Goal: Task Accomplishment & Management: Complete application form

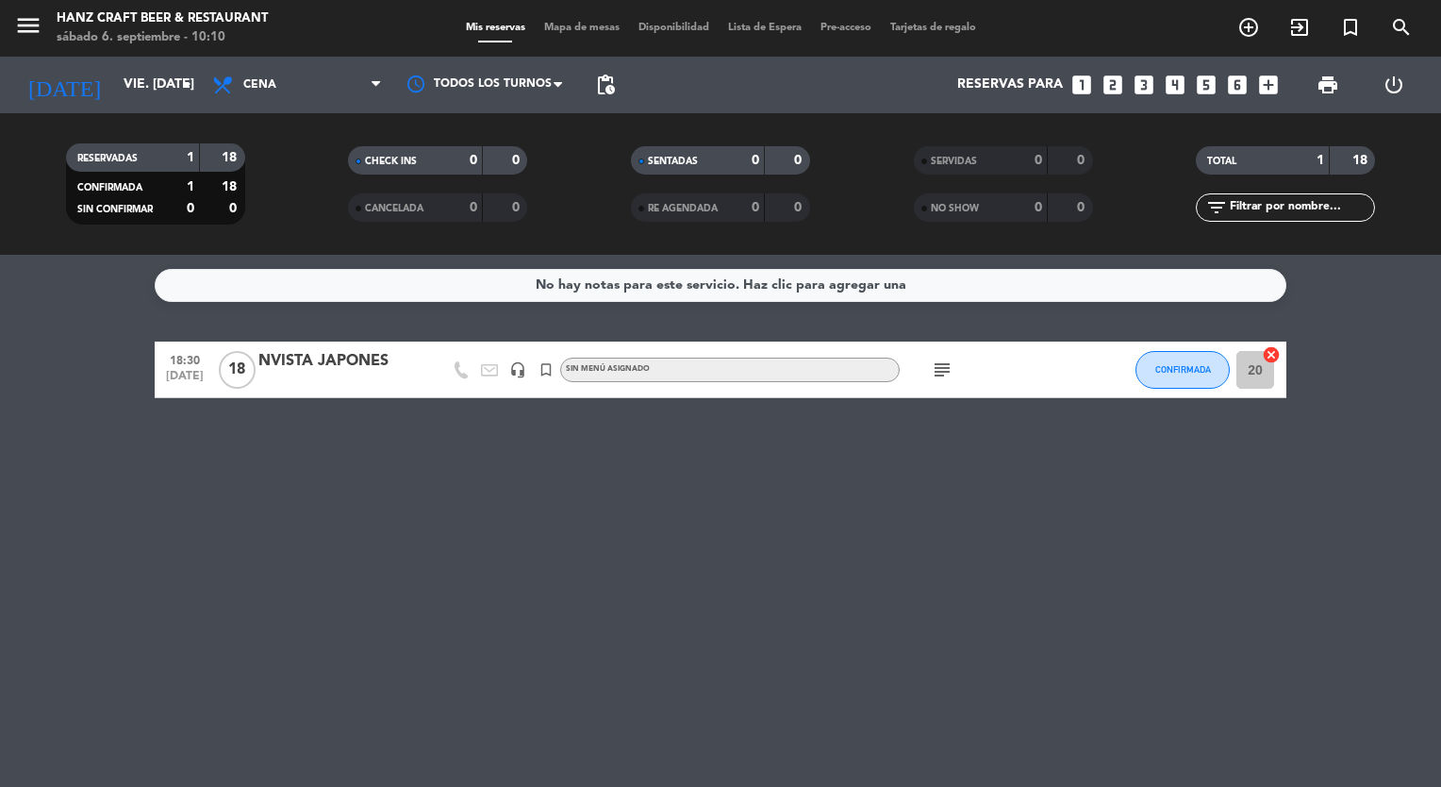
click at [1118, 91] on icon "looks_two" at bounding box center [1113, 85] width 25 height 25
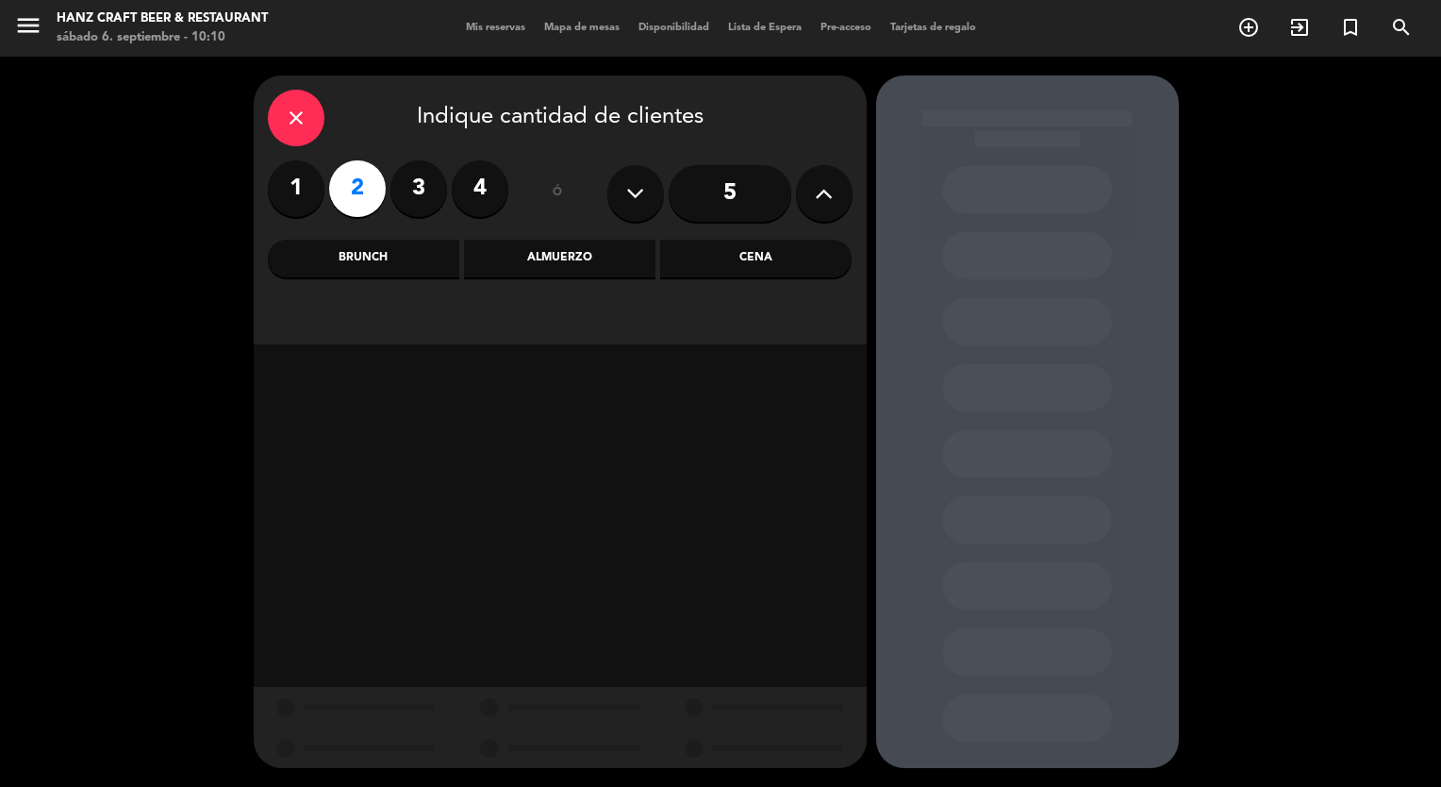
click at [737, 265] on div "Cena" at bounding box center [755, 259] width 191 height 38
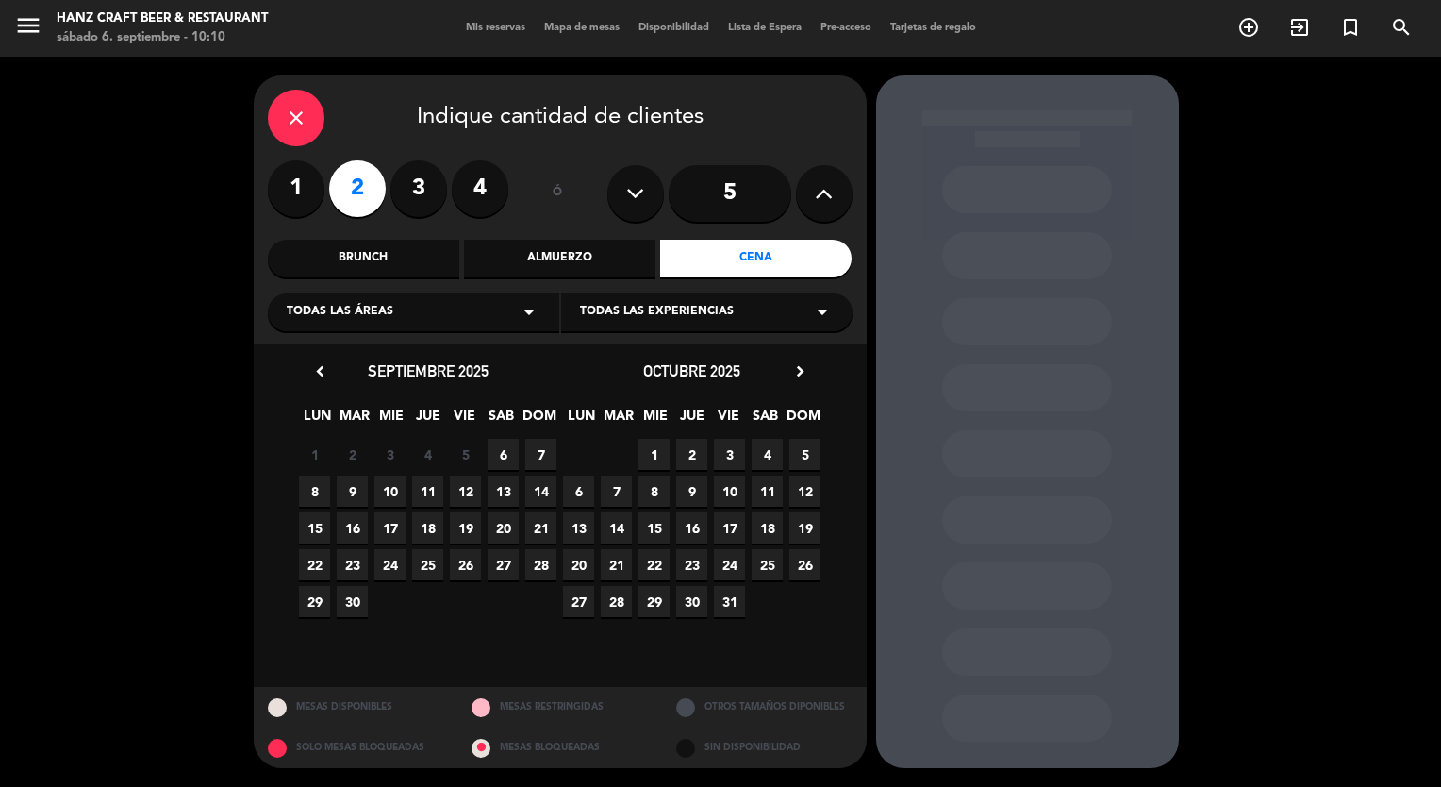
click at [502, 558] on span "27" at bounding box center [503, 564] width 31 height 31
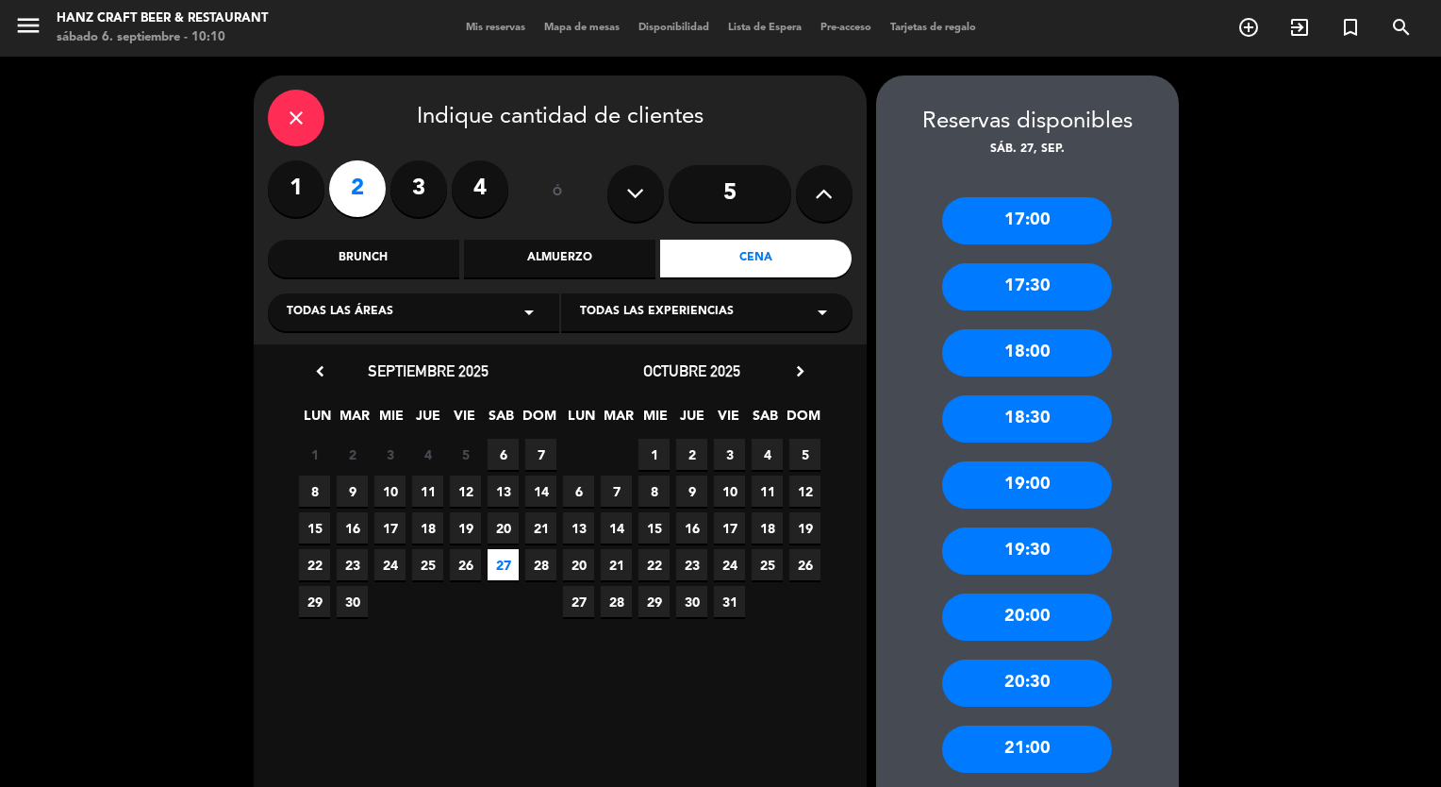
click at [1032, 484] on div "19:00" at bounding box center [1027, 484] width 170 height 47
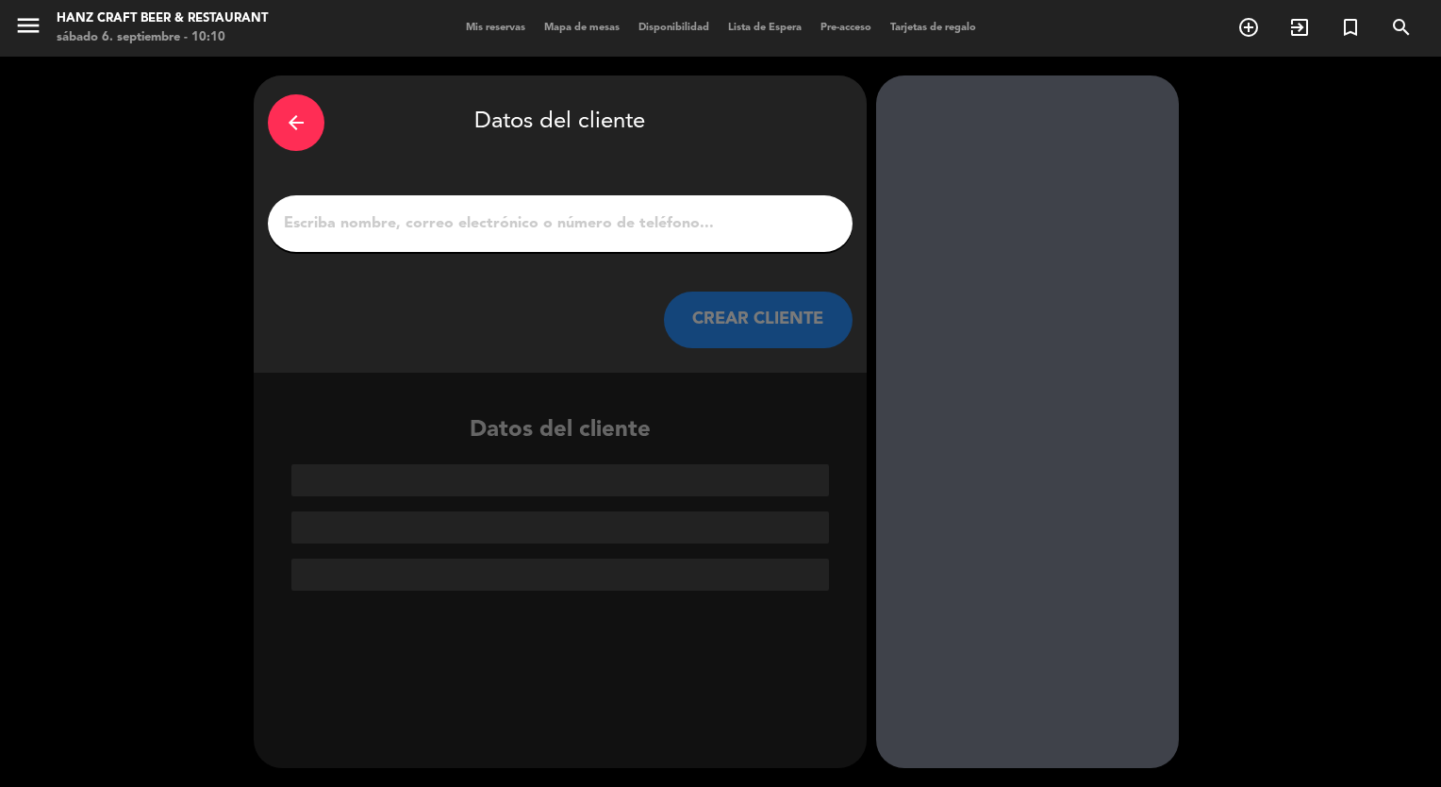
click at [637, 225] on input "1" at bounding box center [560, 223] width 557 height 26
click at [598, 214] on input "1" at bounding box center [560, 223] width 557 height 26
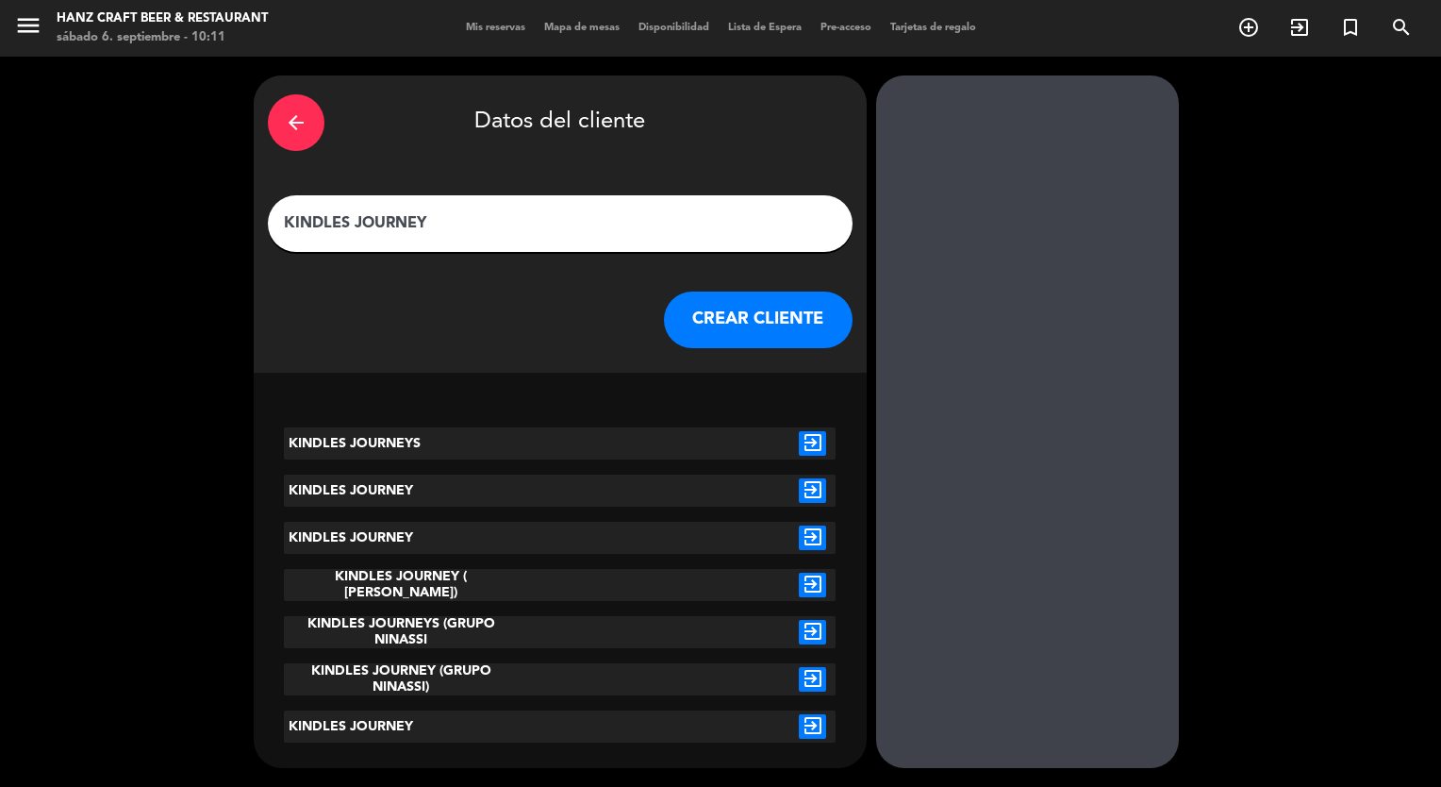
type input "KINDLES JOURNEY"
click at [766, 308] on button "CREAR CLIENTE" at bounding box center [758, 319] width 189 height 57
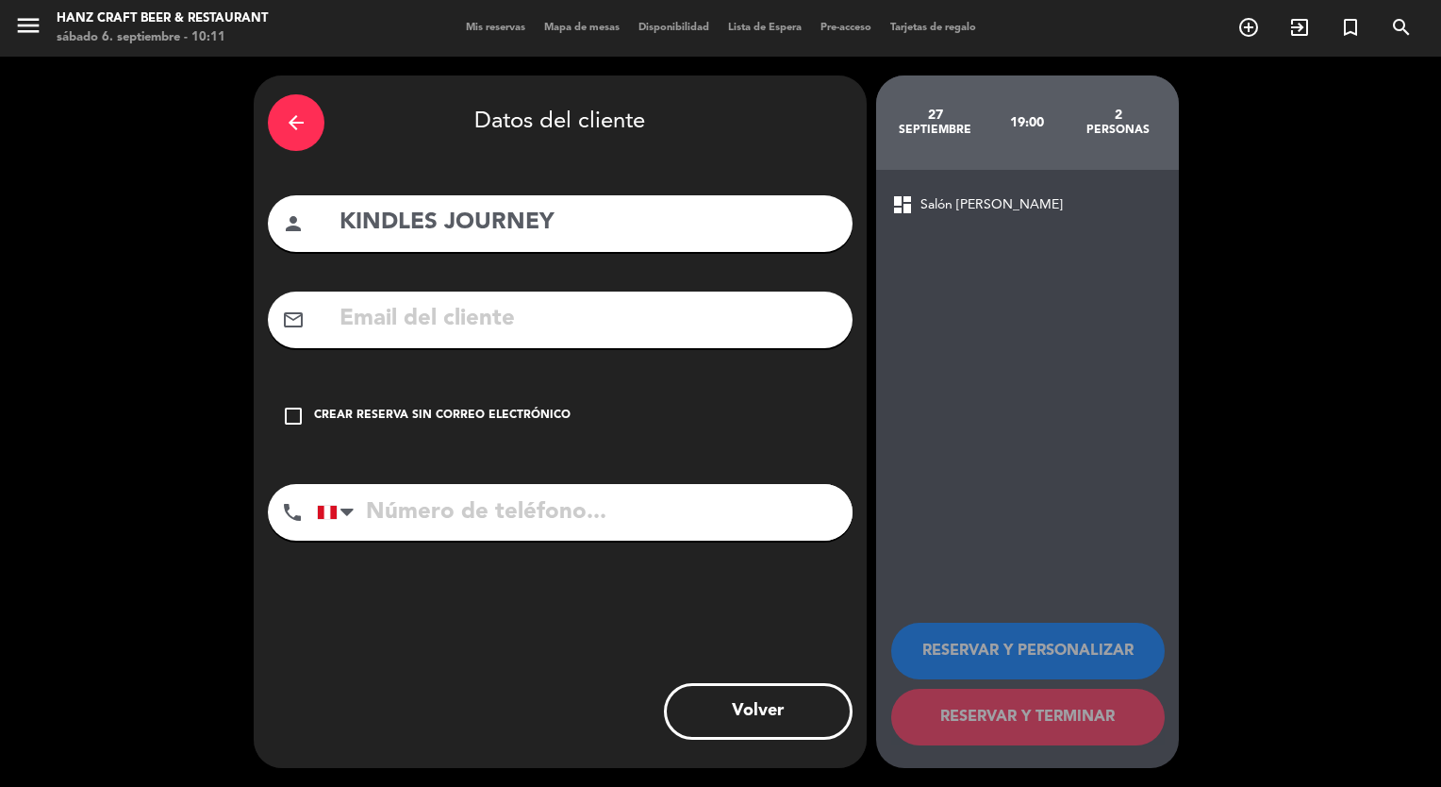
click at [289, 417] on icon "check_box_outline_blank" at bounding box center [293, 416] width 23 height 23
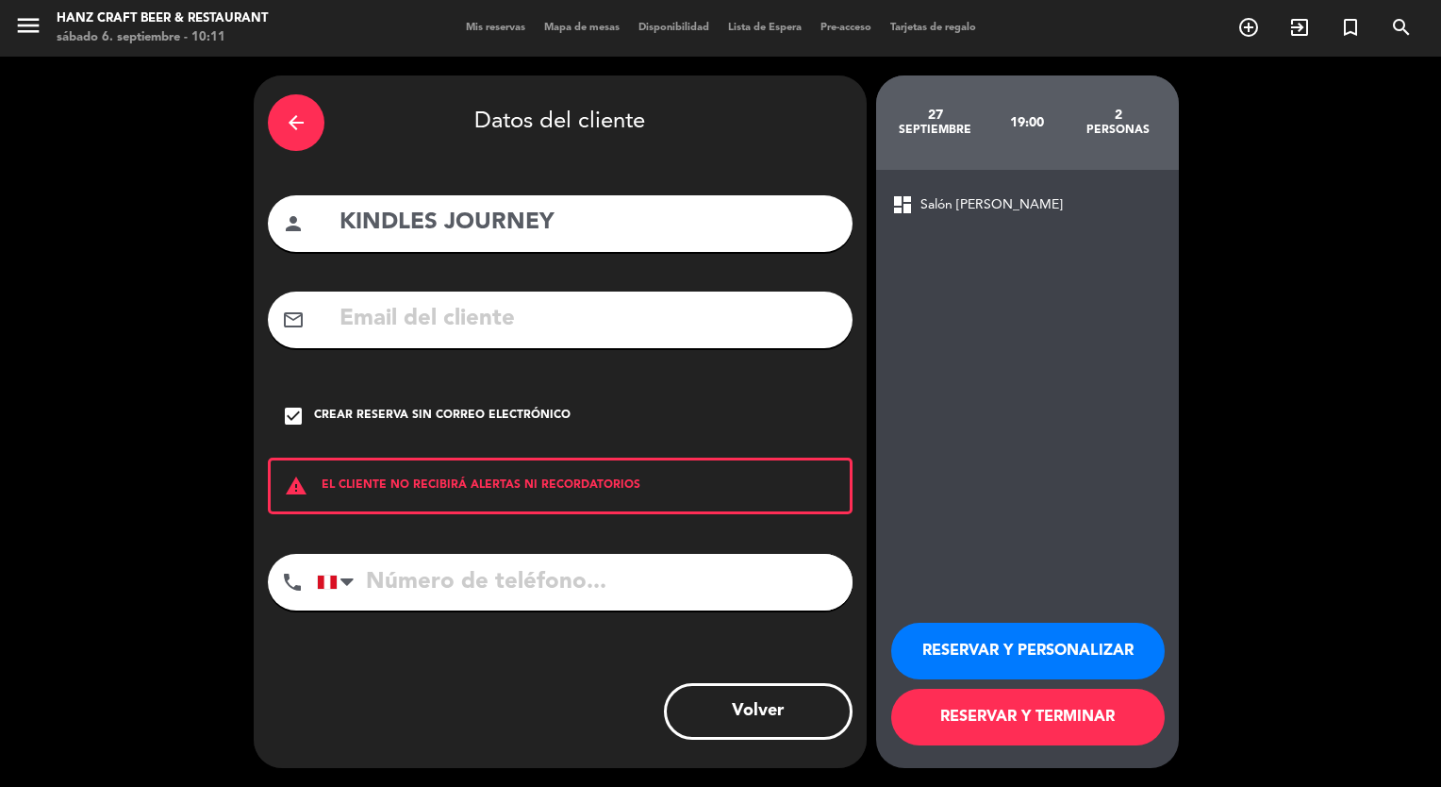
click at [1001, 648] on button "RESERVAR Y PERSONALIZAR" at bounding box center [1028, 651] width 274 height 57
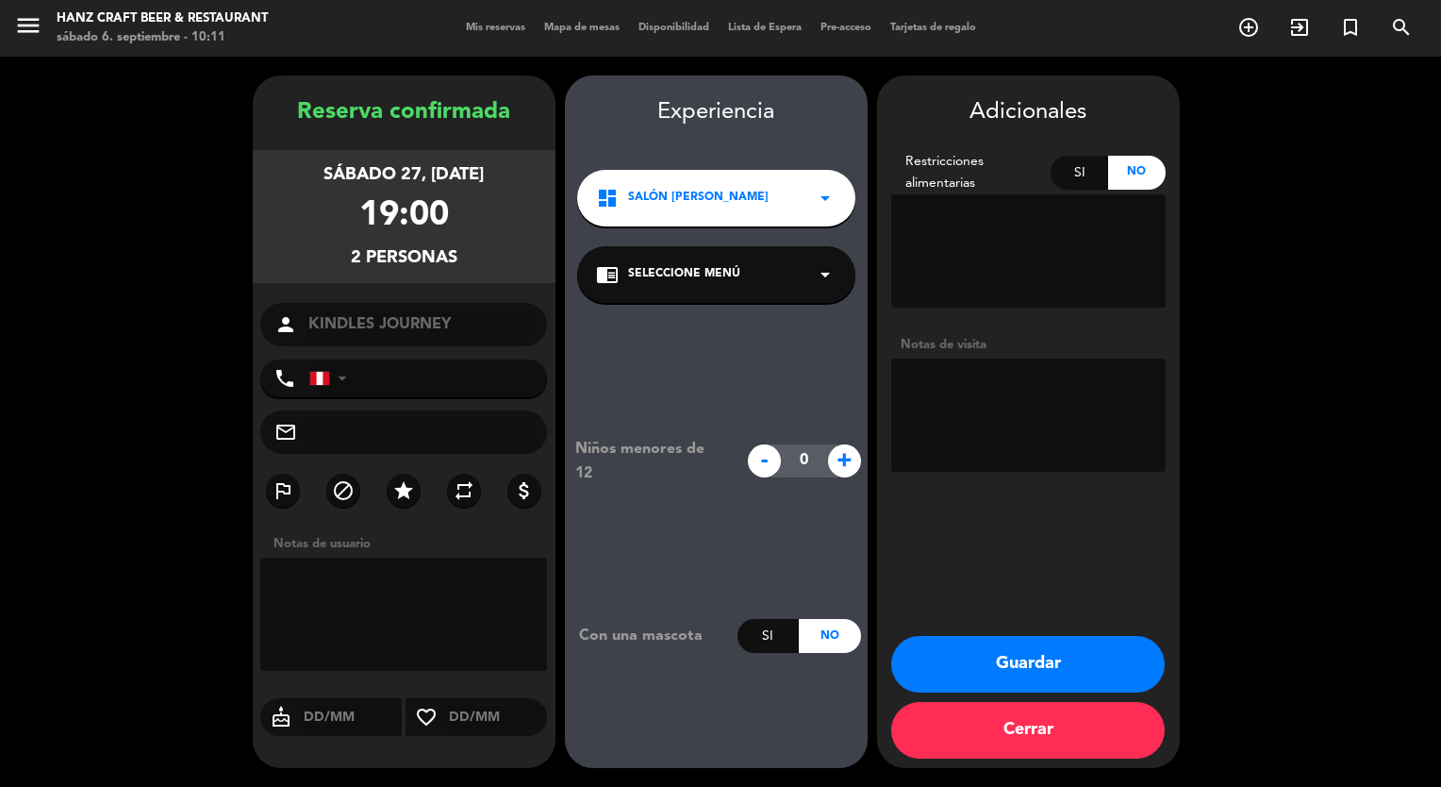
click at [975, 412] on textarea at bounding box center [1028, 414] width 275 height 113
click at [1014, 437] on textarea at bounding box center [1028, 414] width 275 height 113
type textarea "SET MENU OPC 1 BEBIDAS SON EXTRAS"
click at [1068, 669] on button "Guardar" at bounding box center [1028, 664] width 274 height 57
